Goal: Use online tool/utility

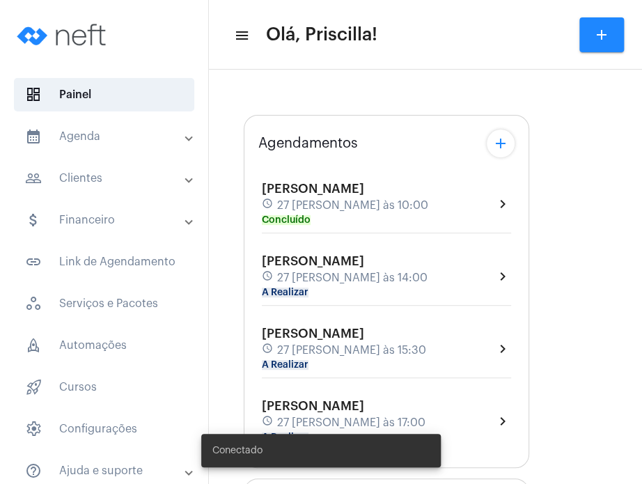
type input "[URL][DOMAIN_NAME][PERSON_NAME][PERSON_NAME]"
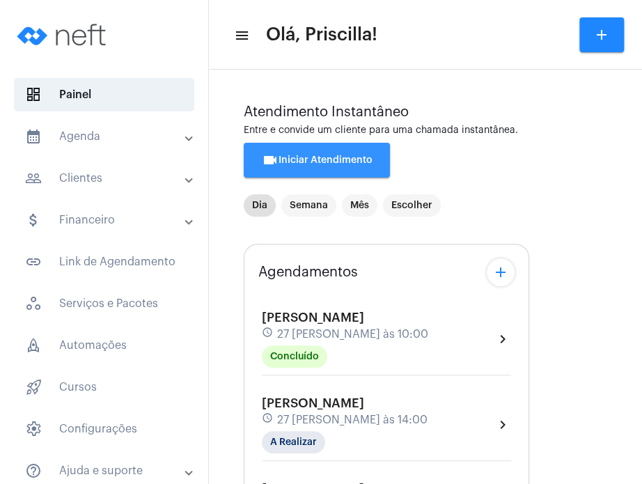
click at [370, 151] on button "videocam Iniciar Atendimento" at bounding box center [317, 160] width 146 height 35
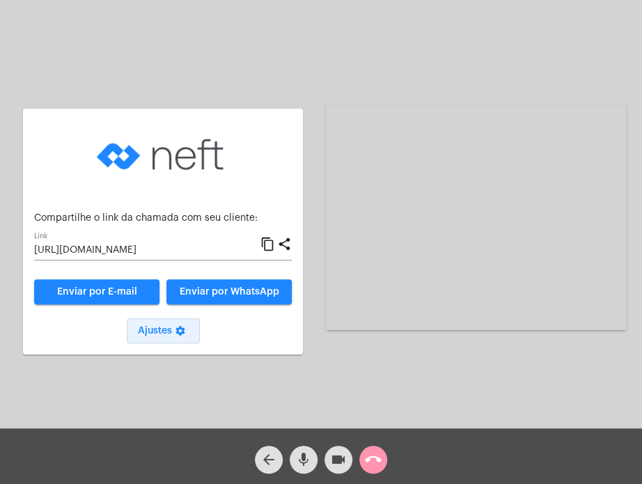
click at [178, 329] on mat-icon "settings" at bounding box center [180, 333] width 17 height 17
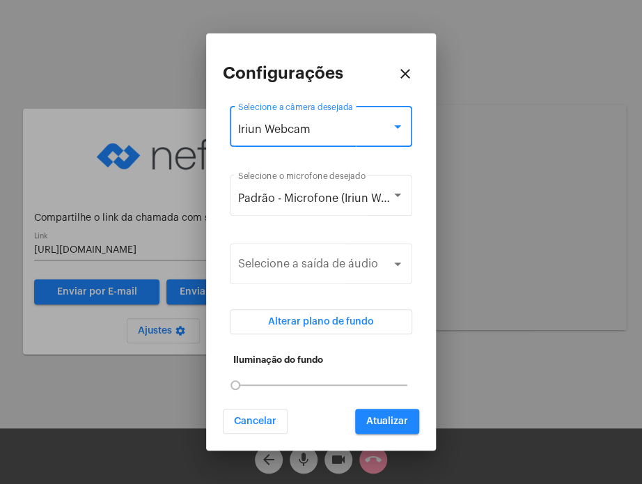
click at [323, 127] on div "Iriun Webcam" at bounding box center [314, 129] width 153 height 13
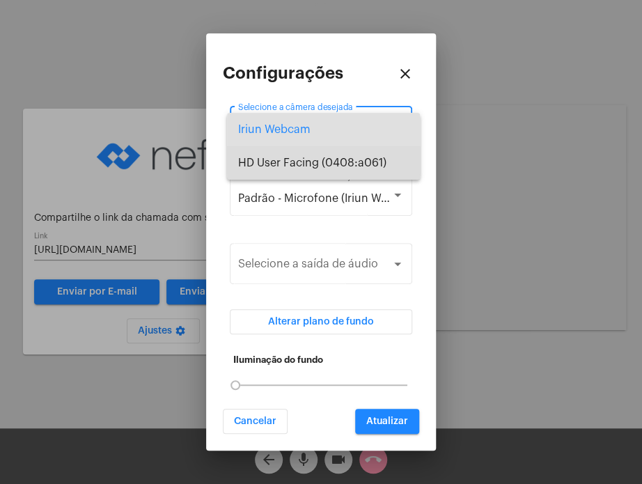
click at [323, 147] on span "HD User Facing (0408:a061)" at bounding box center [323, 162] width 171 height 33
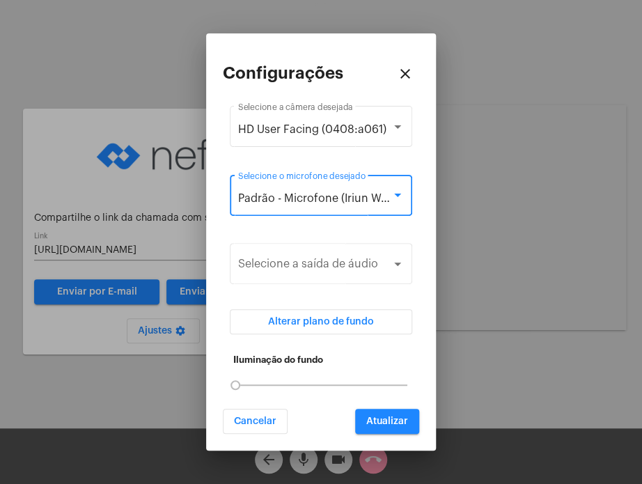
click at [322, 203] on div "Padrão - Microfone (Iriun Webcam)" at bounding box center [314, 198] width 153 height 13
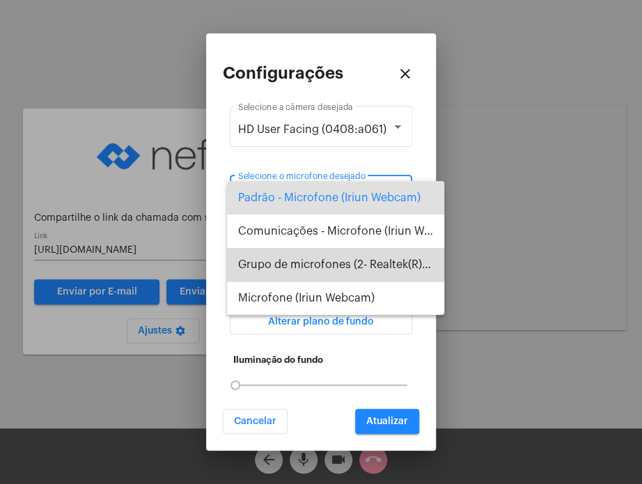
click at [319, 258] on span "Grupo de microfones (2- Realtek(R) Audio)" at bounding box center [335, 264] width 195 height 33
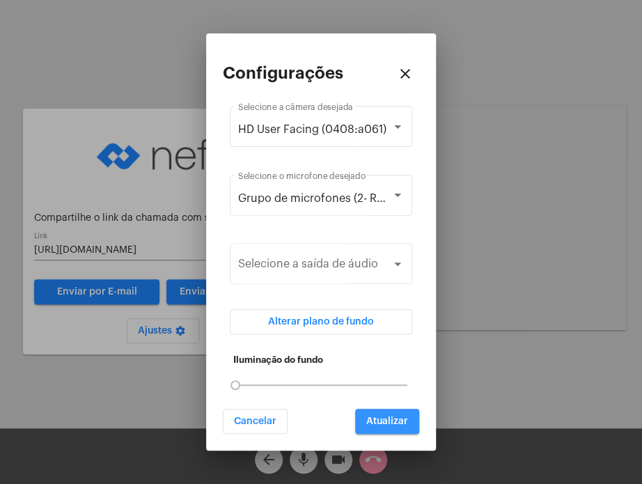
click at [381, 431] on button "Atualizar" at bounding box center [387, 421] width 64 height 25
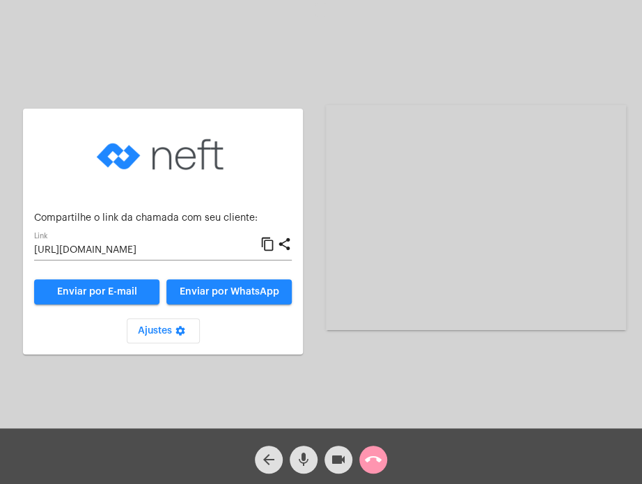
click at [265, 243] on mat-icon "content_copy" at bounding box center [267, 244] width 15 height 17
click at [471, 357] on div "Acessando Câmera e Microfone..." at bounding box center [476, 218] width 300 height 425
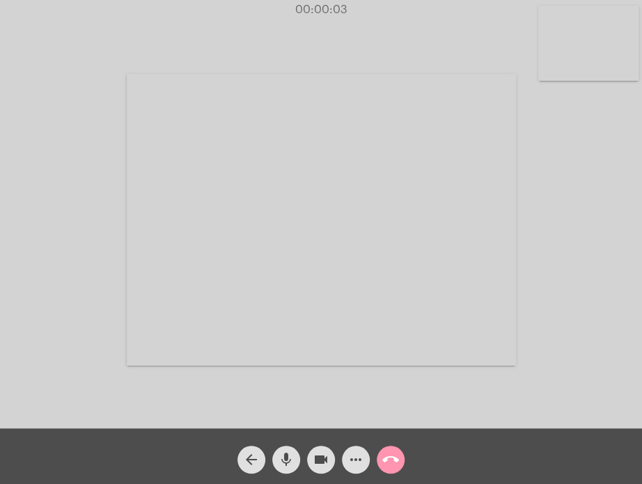
click at [36, 407] on div "Acessando Câmera e Microfone..." at bounding box center [320, 217] width 639 height 428
